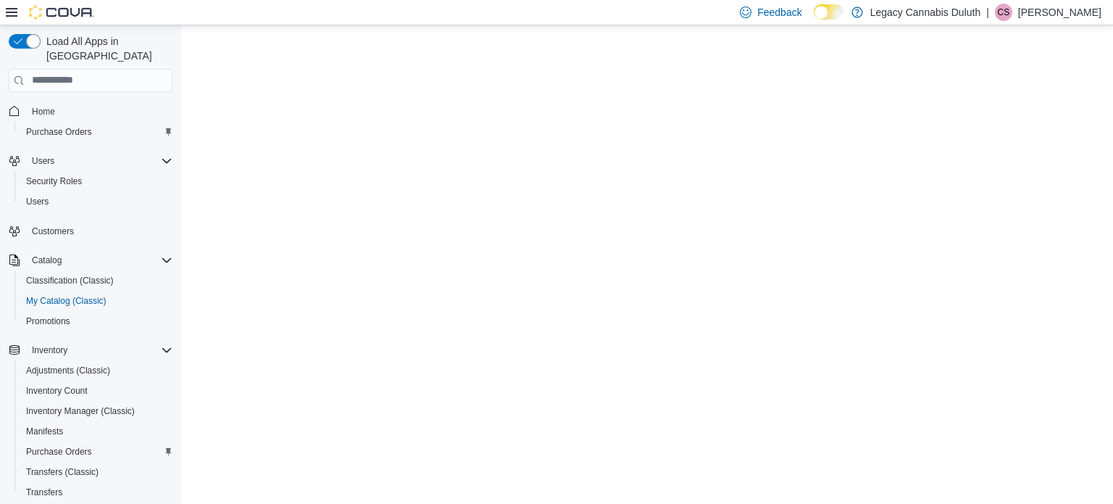
select select "**********"
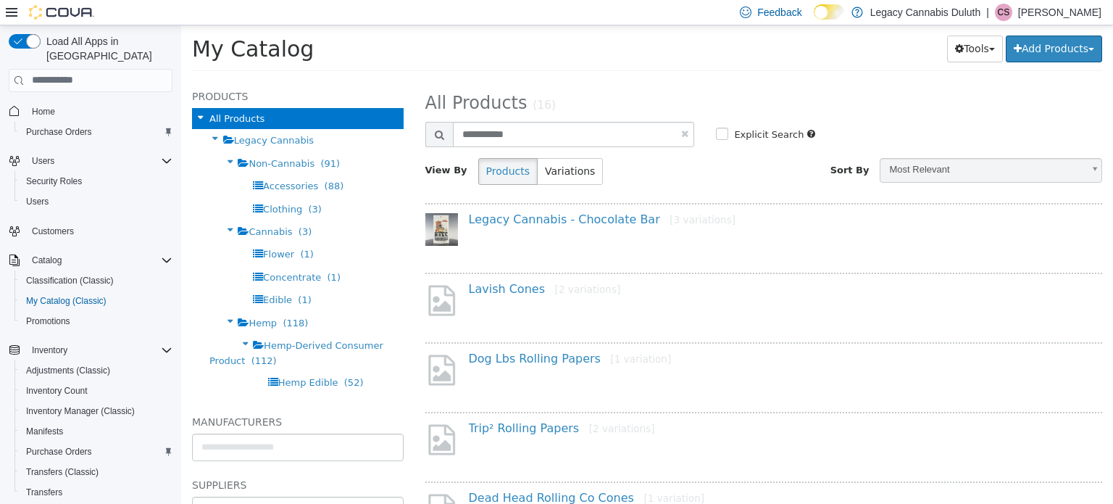
click at [682, 131] on link at bounding box center [684, 132] width 7 height 9
click at [596, 99] on h2 "All Products (16)" at bounding box center [764, 102] width 699 height 22
select select "**********"
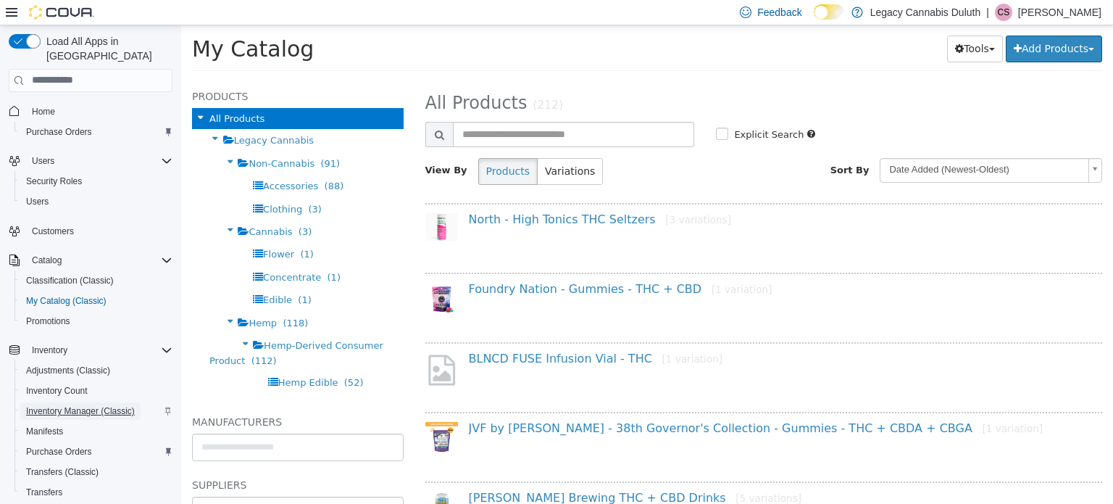
click at [92, 405] on span "Inventory Manager (Classic)" at bounding box center [80, 411] width 109 height 12
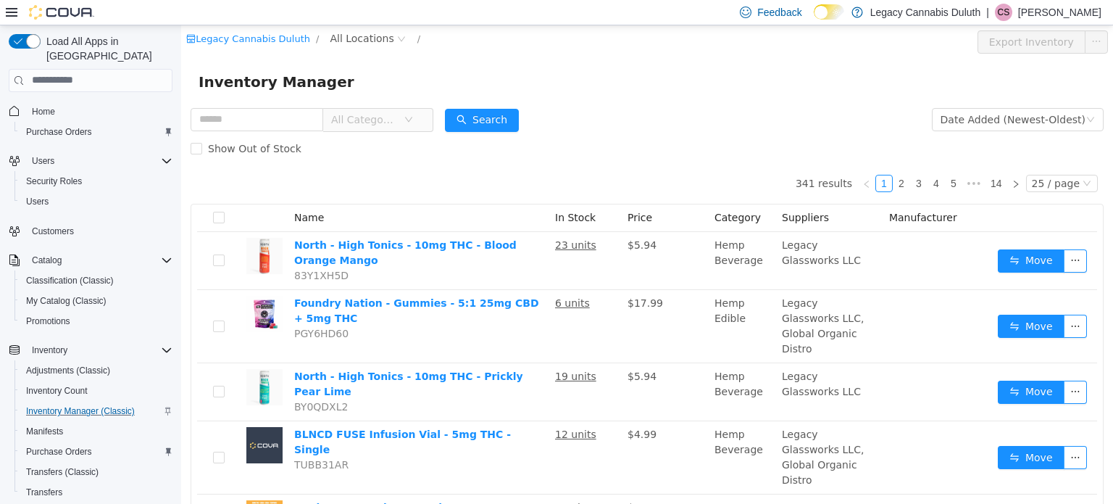
click at [365, 108] on span "All Categories" at bounding box center [372, 118] width 99 height 23
click at [375, 80] on div "Inventory Manager" at bounding box center [647, 81] width 897 height 23
click at [376, 39] on span "All Locations" at bounding box center [368, 38] width 86 height 17
click at [381, 115] on span "[STREET_ADDRESS]" at bounding box center [400, 116] width 101 height 12
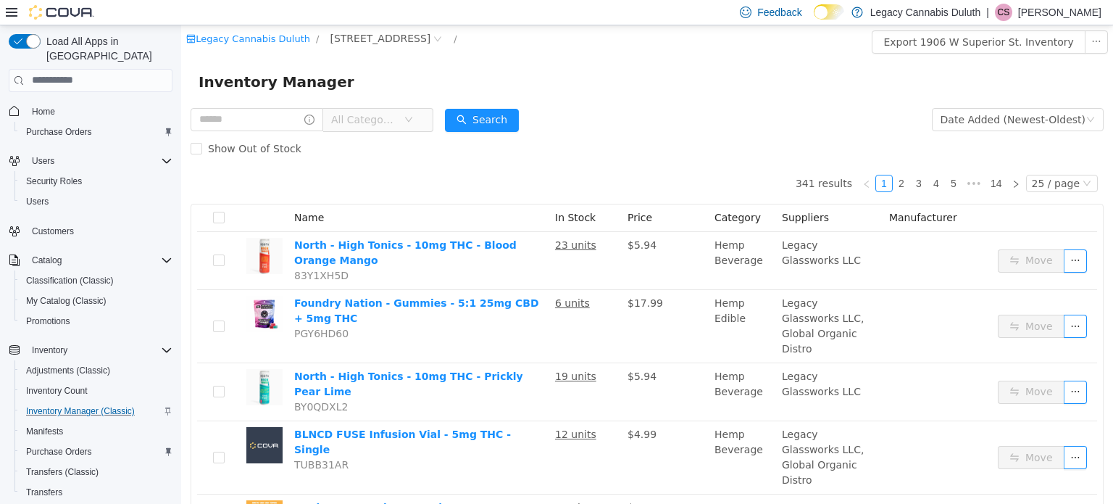
click at [931, 62] on div "Inventory Manager" at bounding box center [647, 81] width 932 height 46
click at [1034, 183] on div "25 / page" at bounding box center [1056, 183] width 48 height 16
click at [1055, 278] on li "50 / page" at bounding box center [1055, 276] width 70 height 23
click at [885, 104] on div "Inventory Manager" at bounding box center [647, 81] width 932 height 46
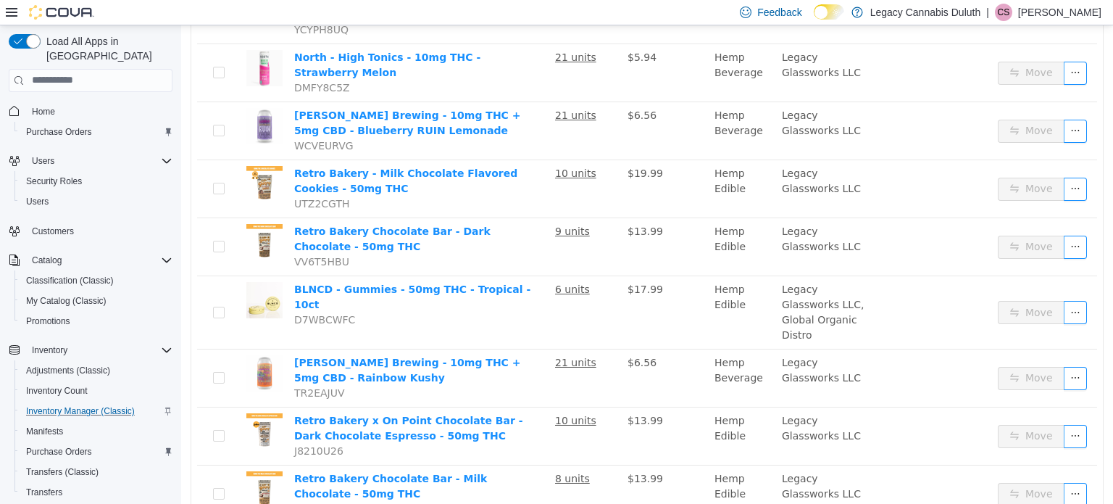
scroll to position [445, 0]
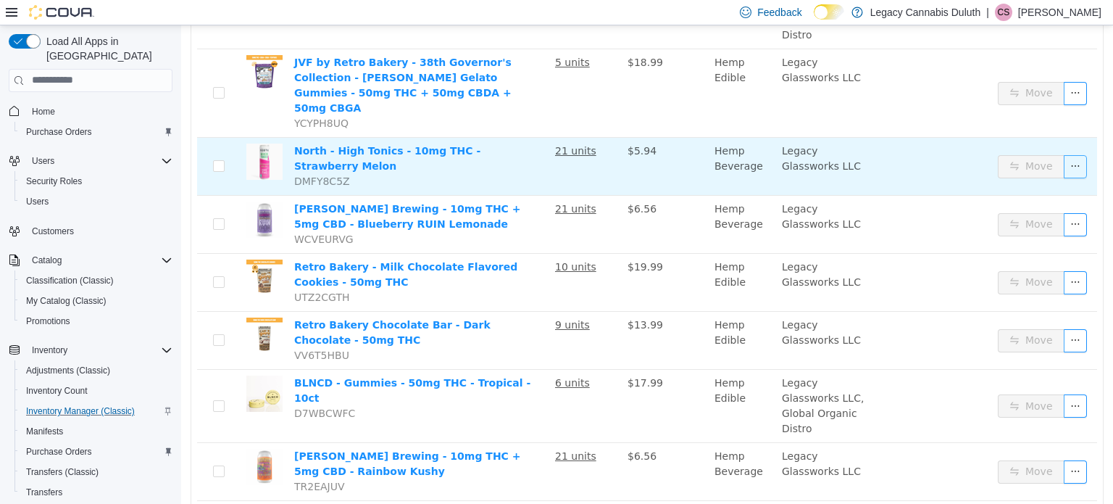
click at [1064, 154] on button "button" at bounding box center [1075, 165] width 23 height 23
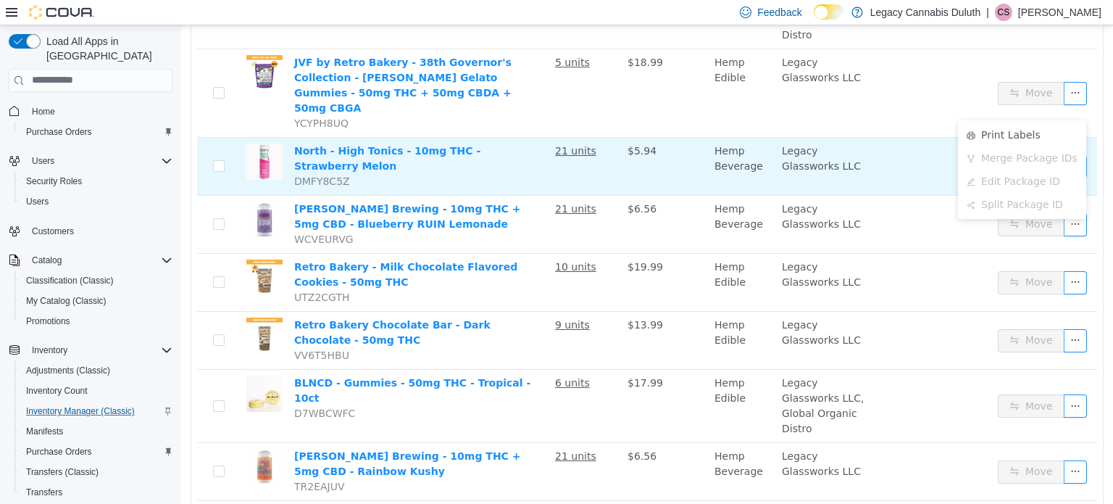
click at [1064, 154] on button "button" at bounding box center [1075, 165] width 23 height 23
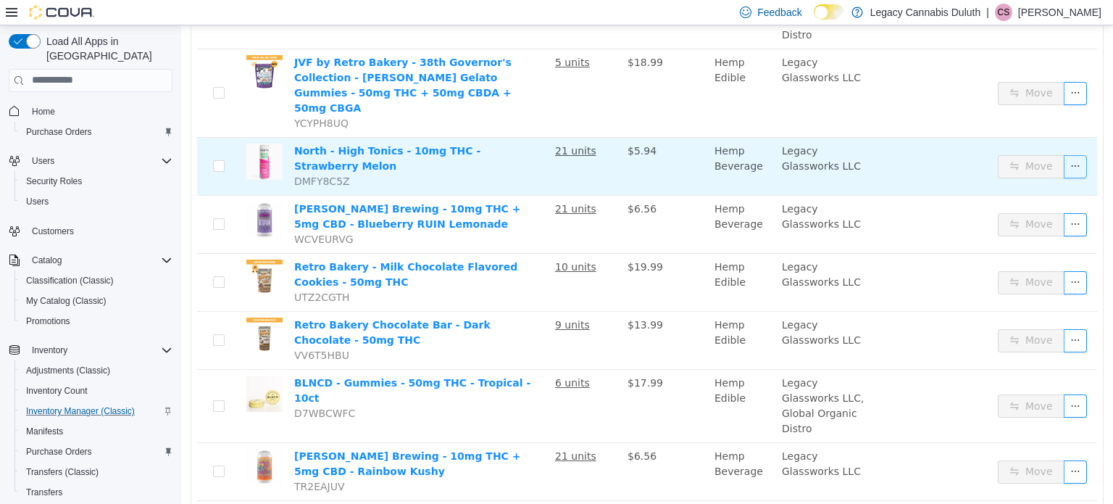
click at [1064, 154] on button "button" at bounding box center [1075, 165] width 23 height 23
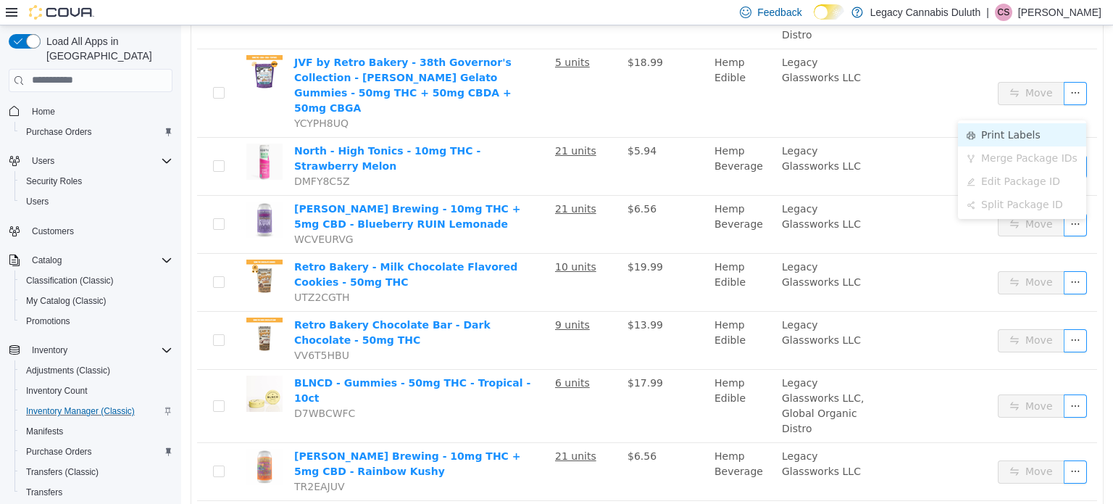
click at [1027, 131] on li "Print Labels" at bounding box center [1022, 133] width 128 height 23
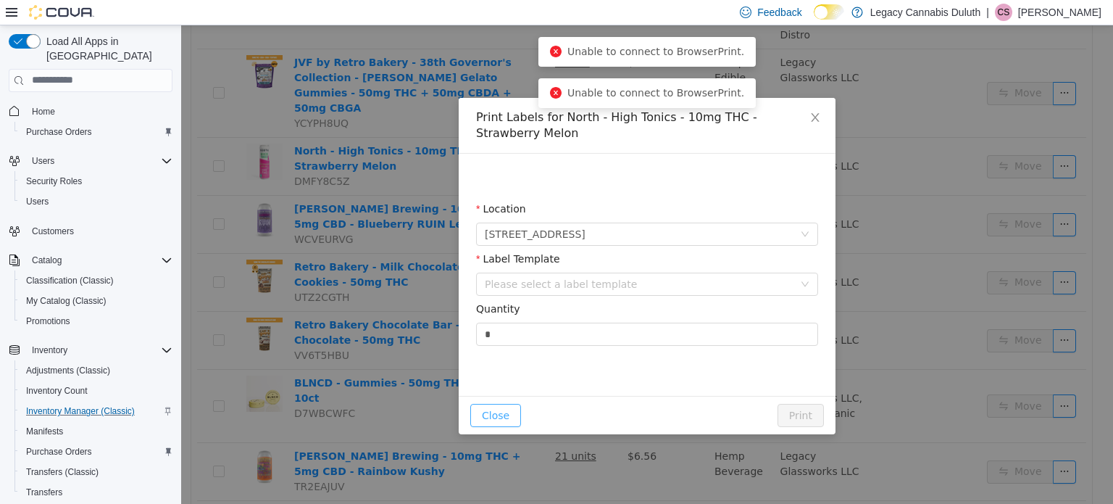
click at [509, 414] on button "Close" at bounding box center [495, 414] width 51 height 23
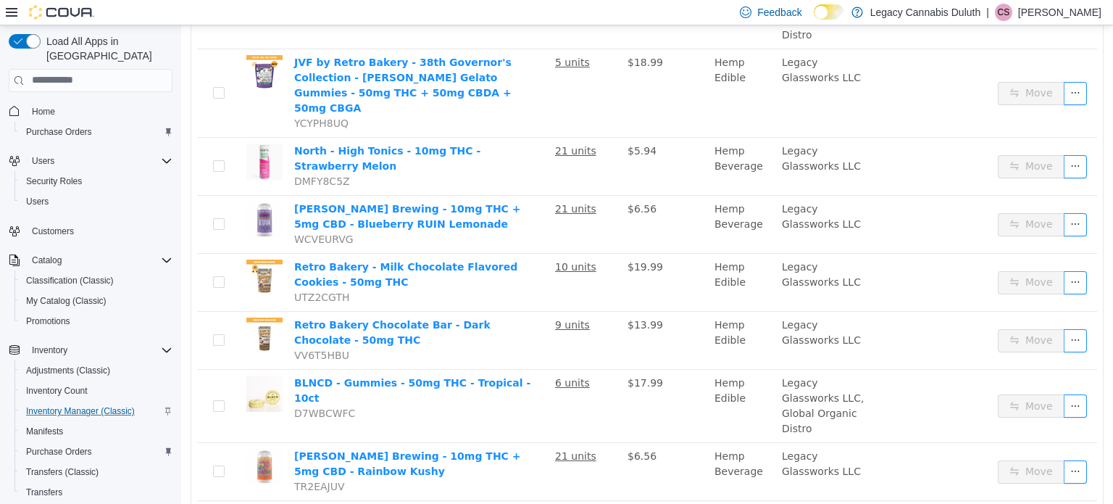
scroll to position [226, 0]
